Goal: Transaction & Acquisition: Purchase product/service

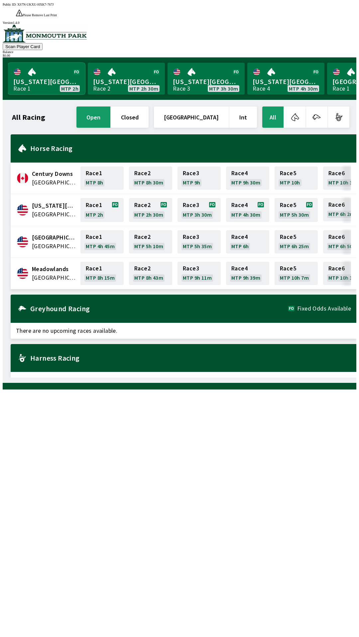
click at [43, 68] on link "[US_STATE] Park Race 1 MTP 2h" at bounding box center [46, 79] width 77 height 32
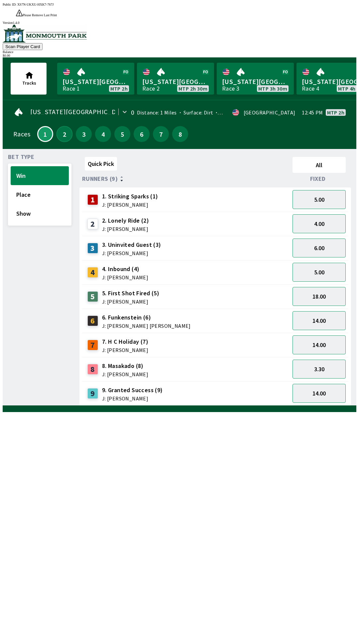
click at [59, 126] on button "2" at bounding box center [64, 134] width 16 height 16
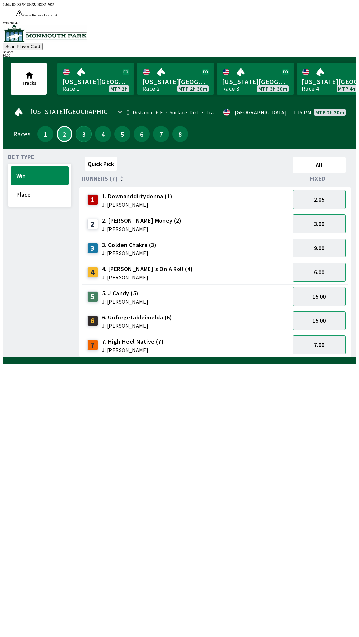
click at [82, 126] on button "3" at bounding box center [84, 134] width 16 height 16
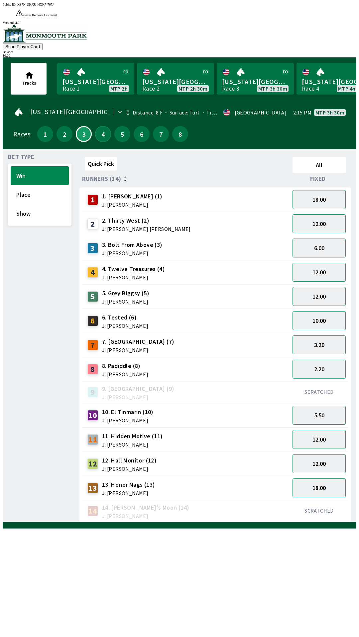
click at [98, 126] on button "4" at bounding box center [103, 134] width 16 height 16
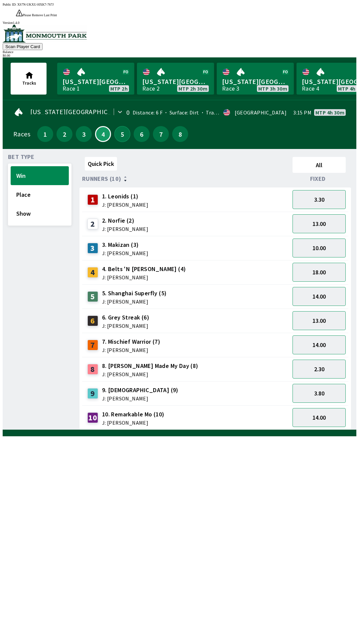
click at [124, 126] on button "5" at bounding box center [122, 134] width 16 height 16
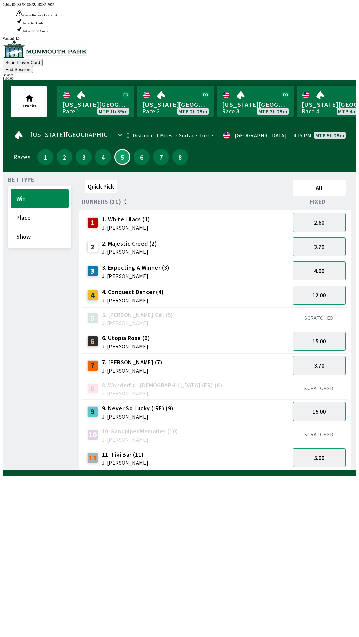
click at [331, 402] on button "15.00" at bounding box center [318, 411] width 53 height 19
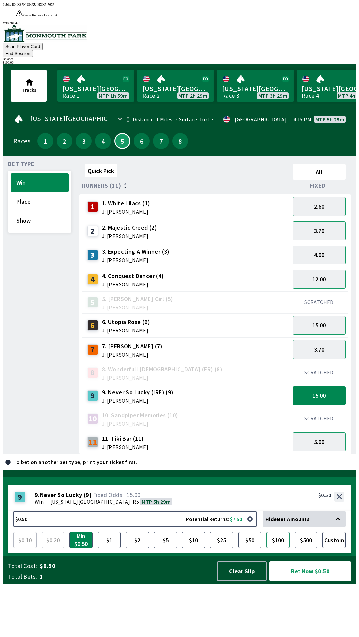
click at [276, 548] on button "$100" at bounding box center [277, 540] width 23 height 16
click at [309, 581] on button "Bet Now $100.00" at bounding box center [310, 572] width 82 height 20
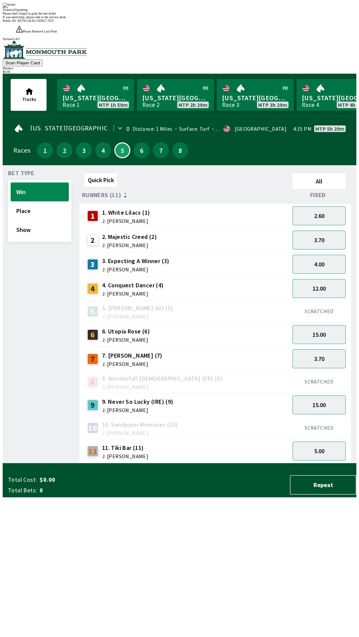
click at [209, 208] on div "1 1. White Lilacs (1) J: [PERSON_NAME]" at bounding box center [186, 216] width 202 height 17
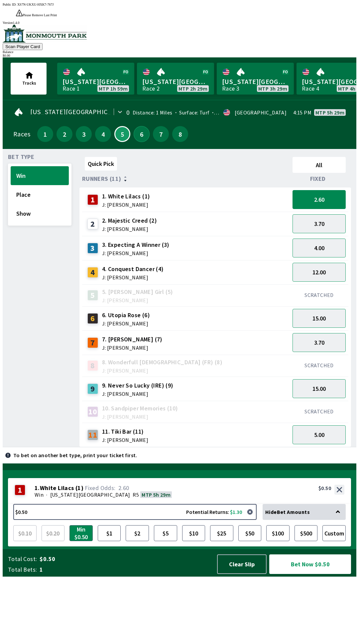
click at [141, 126] on button "6" at bounding box center [141, 134] width 16 height 16
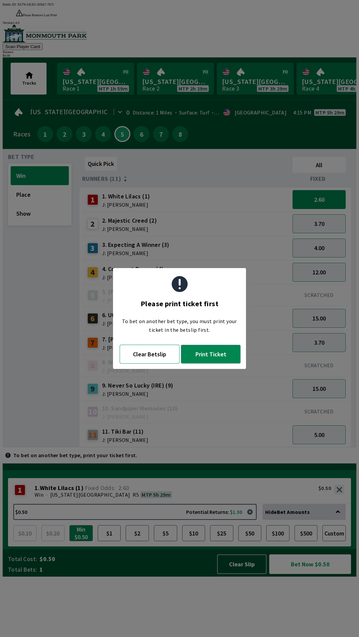
click at [160, 358] on button "Clear Betslip" at bounding box center [150, 354] width 60 height 19
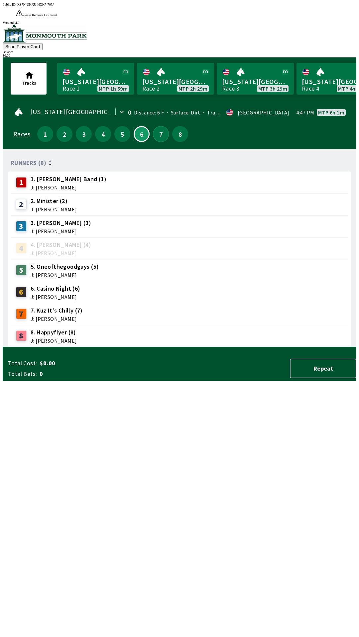
click at [156, 126] on button "7" at bounding box center [161, 134] width 16 height 16
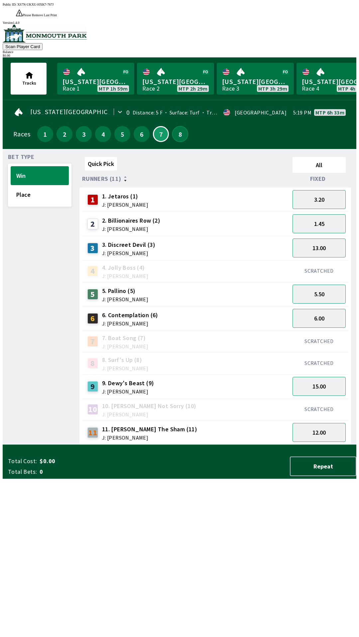
click at [180, 126] on button "8" at bounding box center [180, 134] width 16 height 16
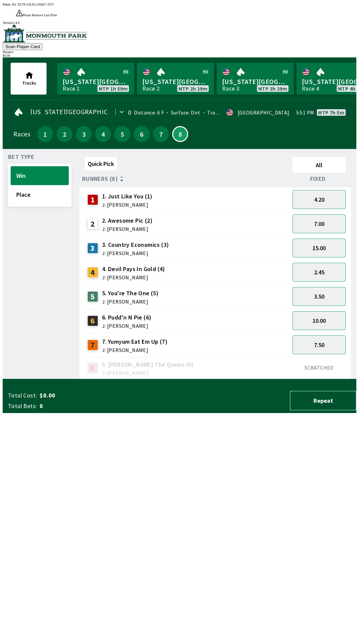
click at [322, 411] on button "Repeat" at bounding box center [322, 401] width 66 height 20
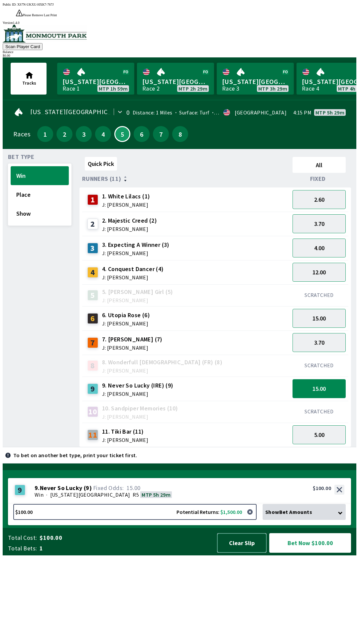
click at [232, 553] on button "Clear Slip" at bounding box center [241, 543] width 49 height 20
